Goal: Navigation & Orientation: Find specific page/section

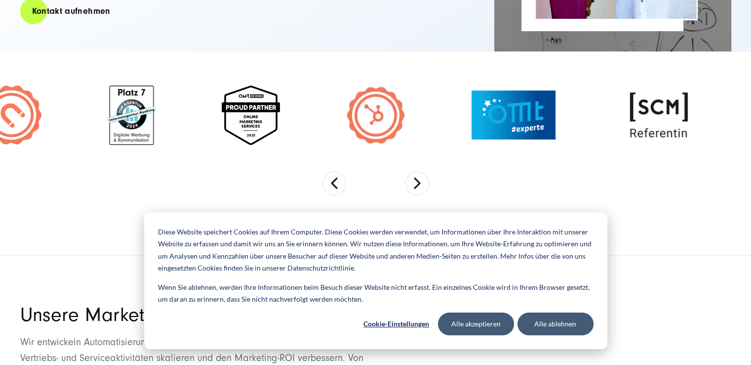
scroll to position [296, 0]
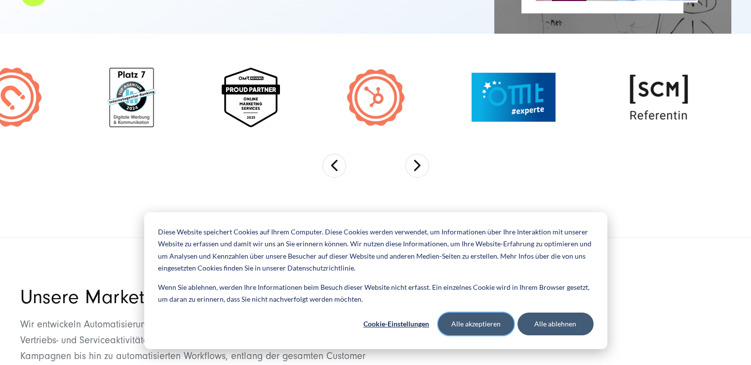
click at [497, 325] on button "Alle akzeptieren" at bounding box center [476, 323] width 76 height 23
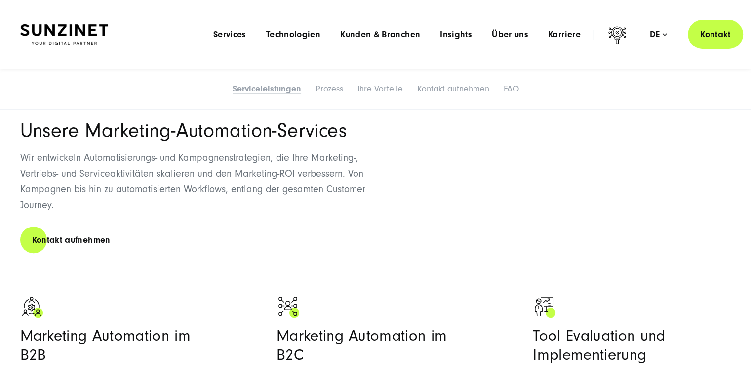
scroll to position [280, 0]
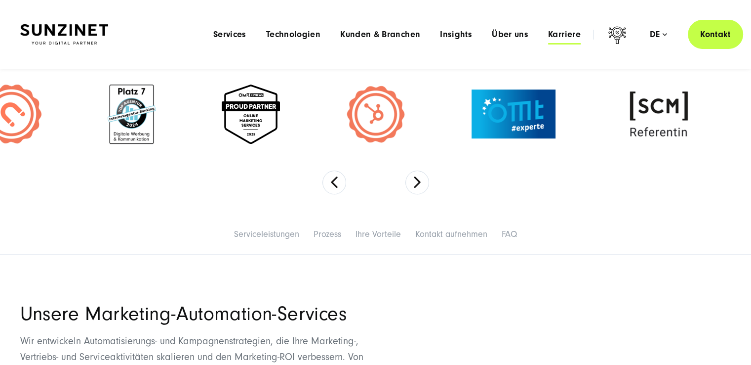
click at [562, 34] on span "Karriere" at bounding box center [564, 35] width 33 height 10
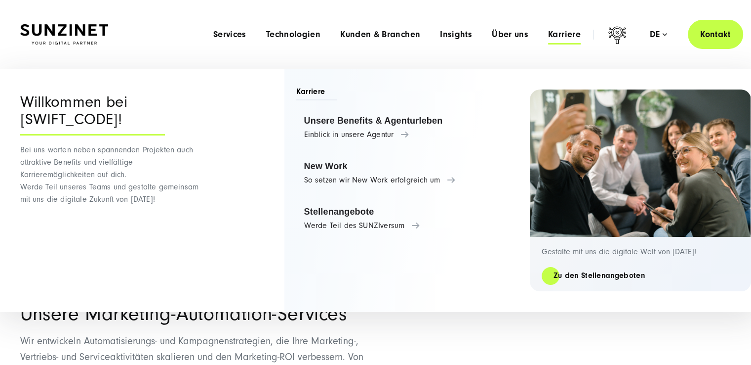
click at [552, 35] on span "Karriere" at bounding box center [564, 35] width 33 height 10
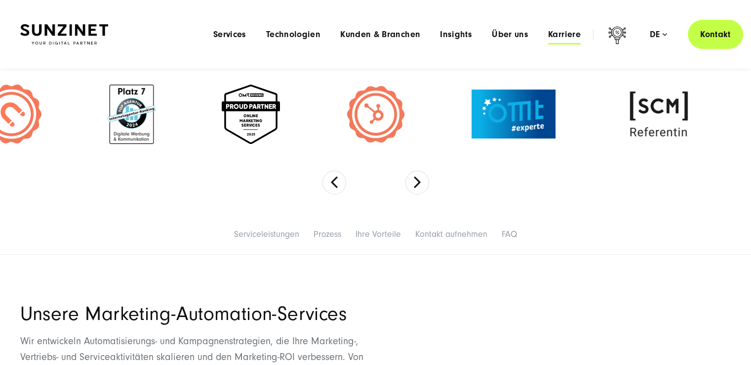
click at [563, 34] on span "Karriere" at bounding box center [564, 35] width 33 height 10
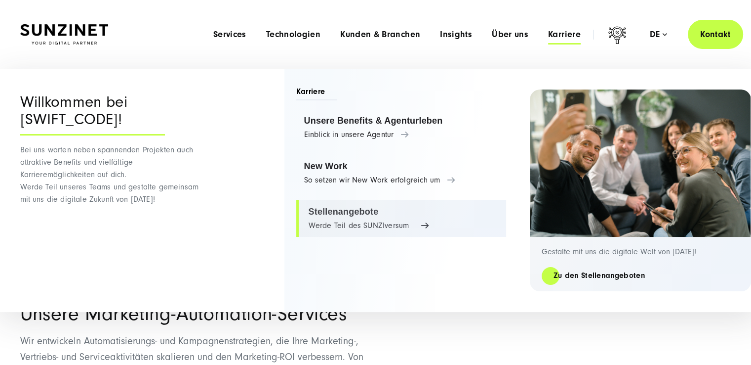
click at [344, 218] on link "Stellenangebote Werde Teil des SUNZIversum" at bounding box center [401, 219] width 210 height 38
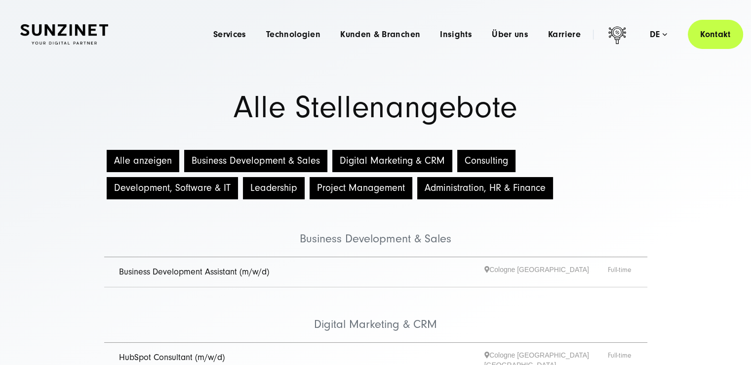
click at [375, 160] on button "Digital Marketing & CRM" at bounding box center [392, 161] width 120 height 22
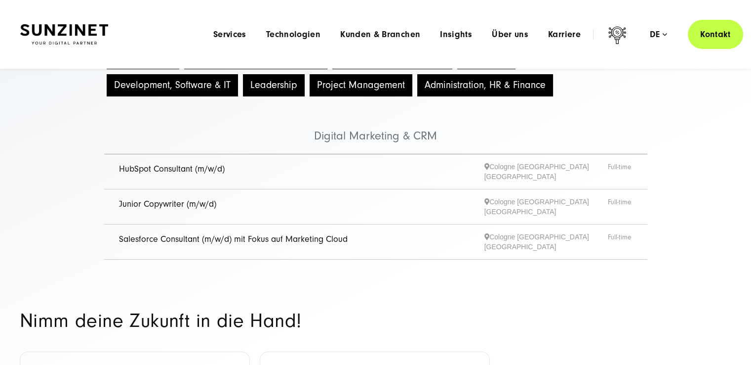
scroll to position [49, 0]
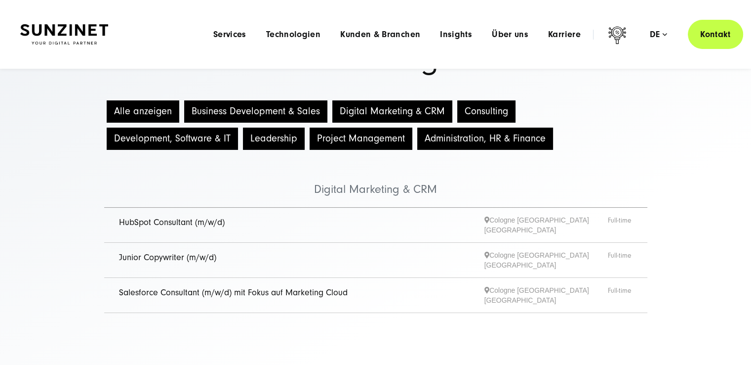
click at [150, 112] on button "Alle anzeigen" at bounding box center [143, 111] width 73 height 22
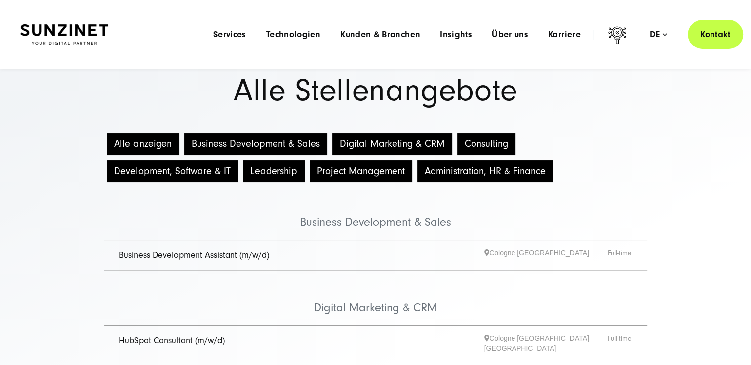
scroll to position [0, 0]
